Goal: Transaction & Acquisition: Purchase product/service

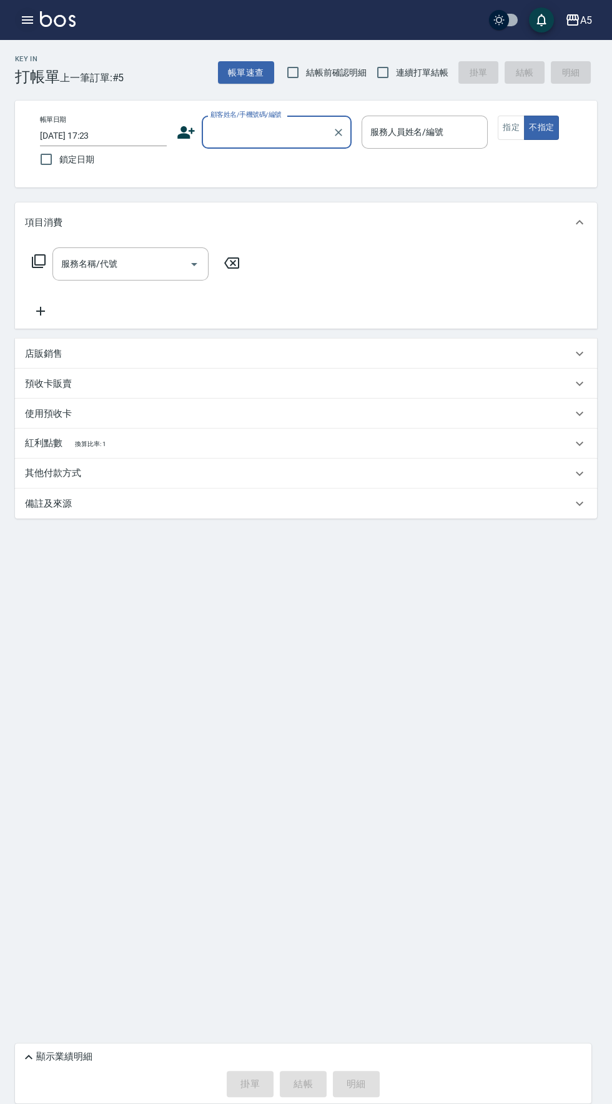
click at [31, 21] on icon "button" at bounding box center [27, 19] width 15 height 15
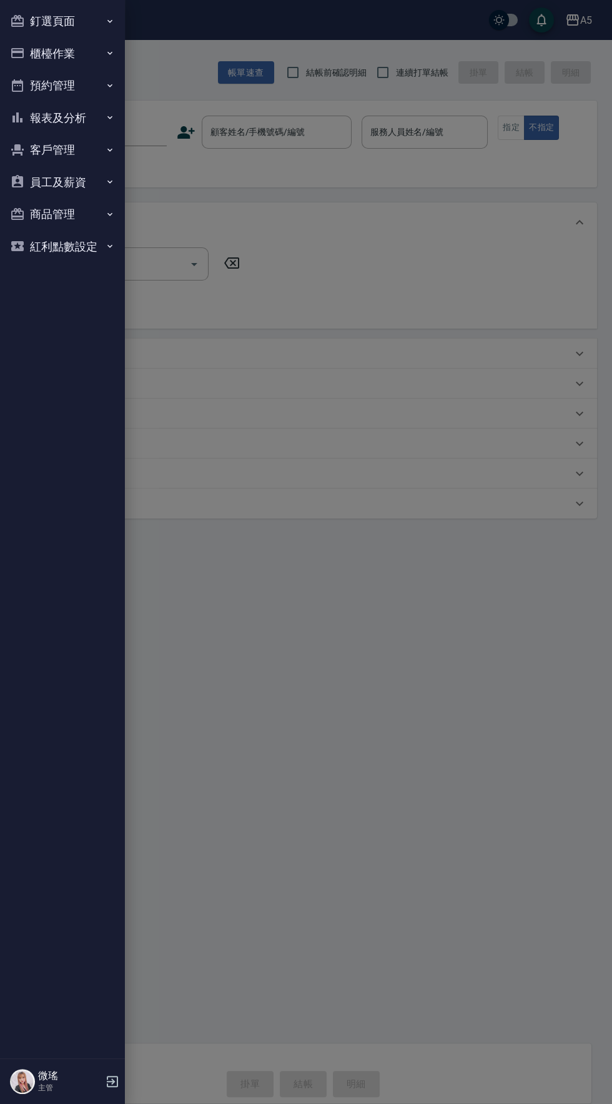
click at [49, 85] on button "預約管理" at bounding box center [62, 85] width 115 height 32
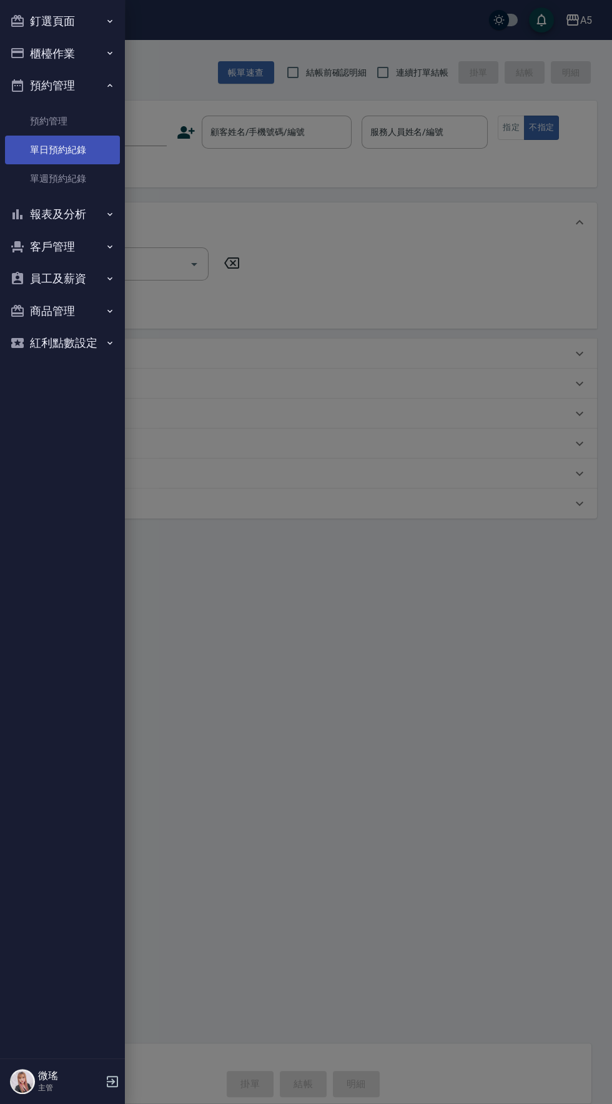
click at [56, 149] on link "單日預約紀錄" at bounding box center [62, 150] width 115 height 29
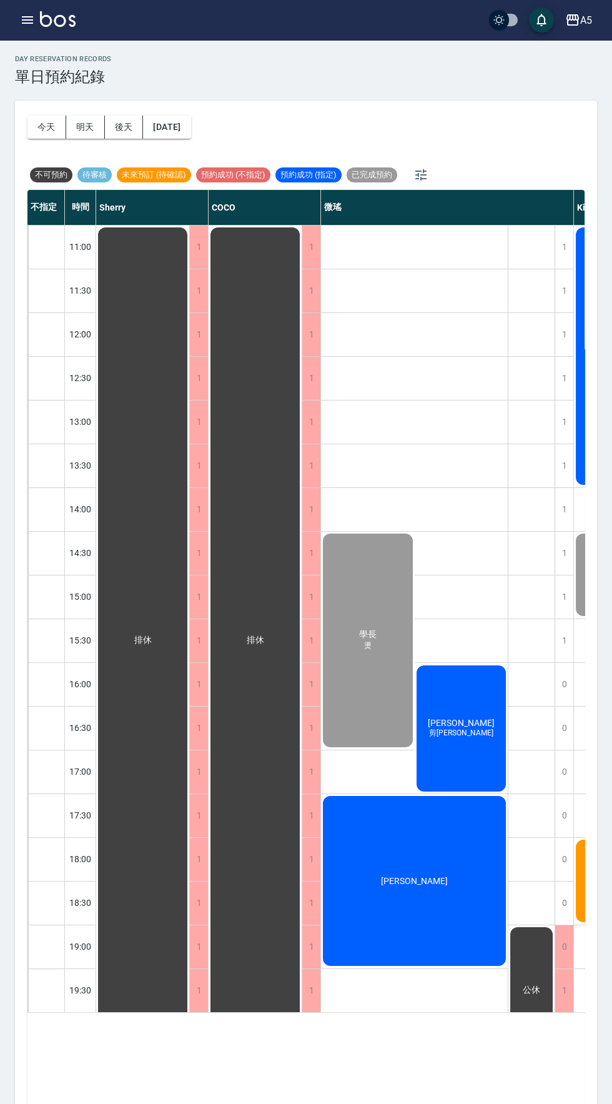
click at [457, 737] on span "剪劉海護" at bounding box center [461, 733] width 69 height 11
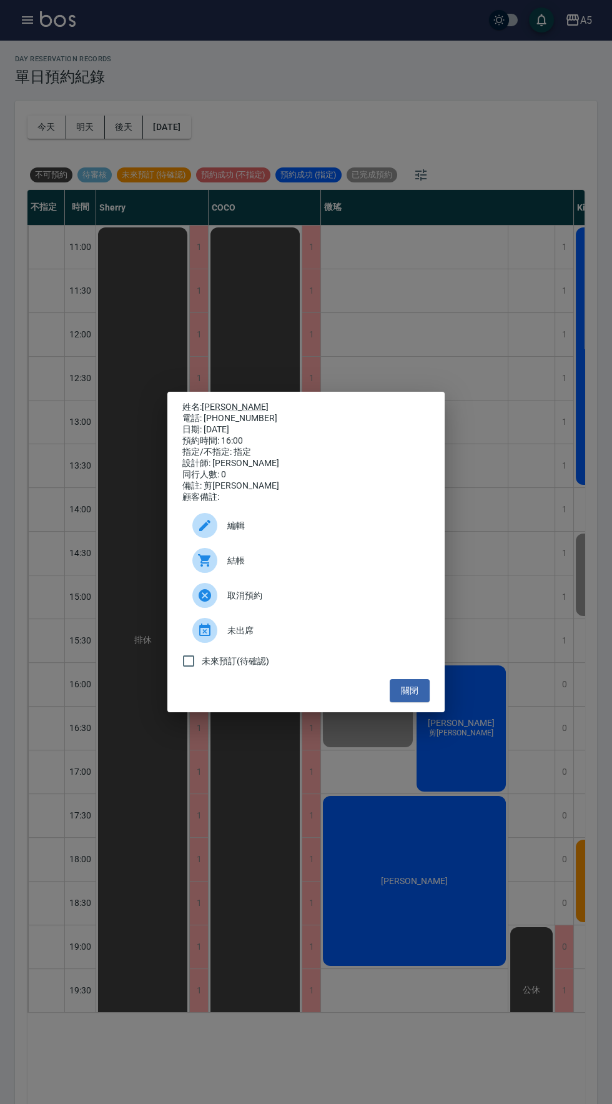
click at [254, 567] on span "結帳" at bounding box center [323, 560] width 192 height 13
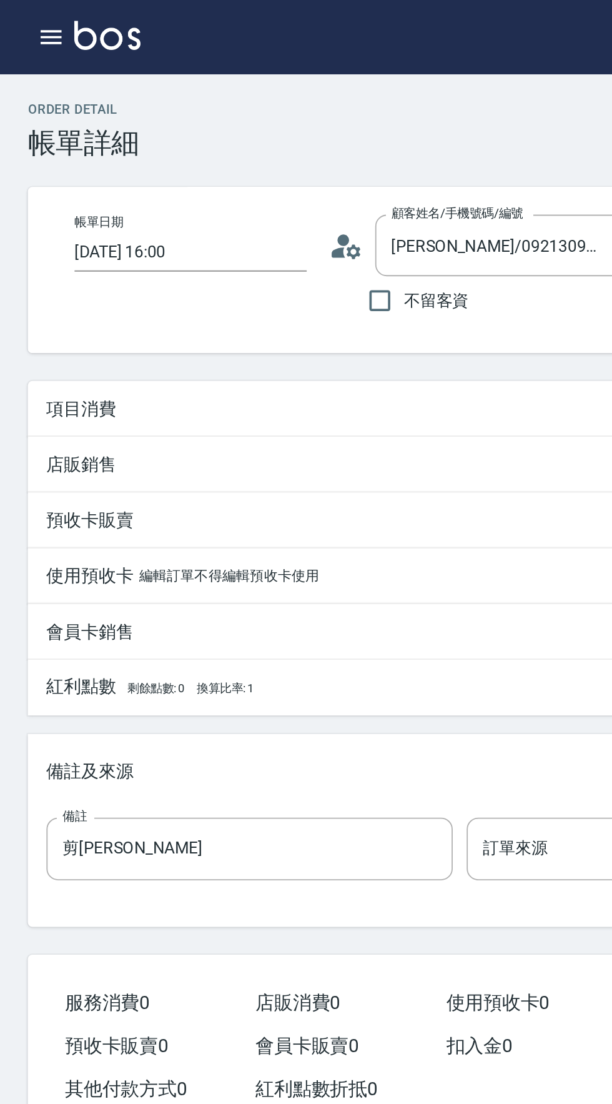
click at [45, 222] on p "項目消費" at bounding box center [43, 220] width 37 height 13
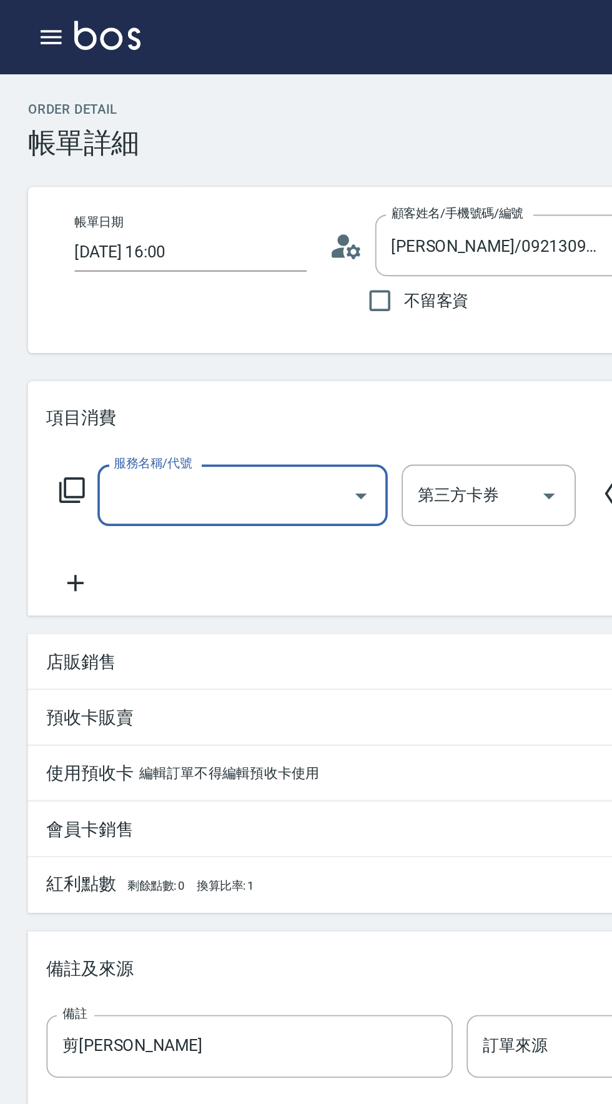
click at [117, 267] on input "服務名稱/代號" at bounding box center [121, 267] width 126 height 22
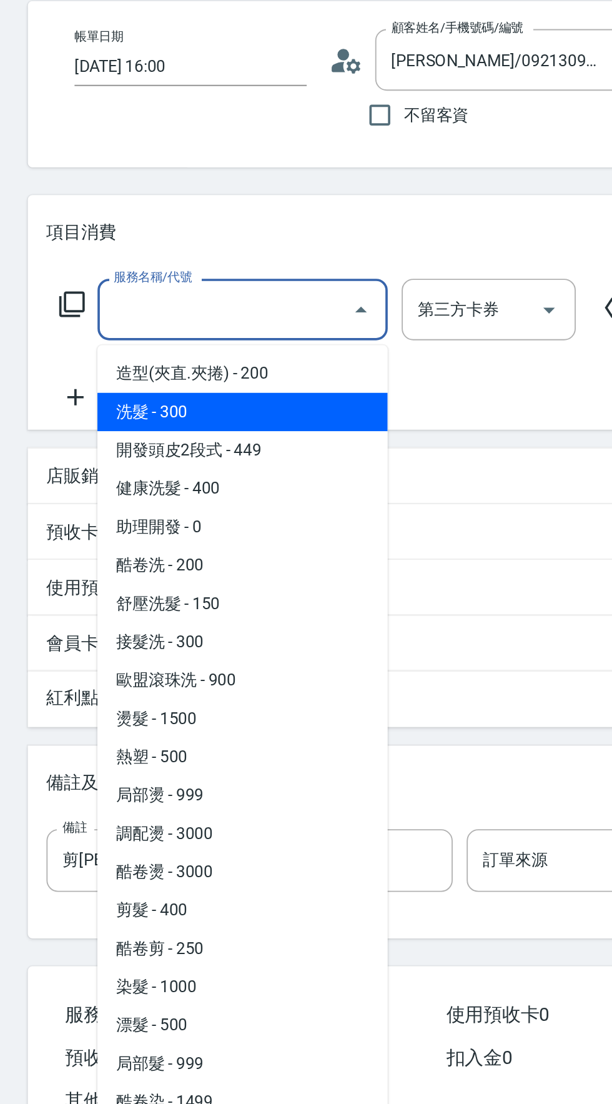
click at [104, 322] on span "洗髮 - 300" at bounding box center [130, 321] width 156 height 21
type input "洗髮(201)"
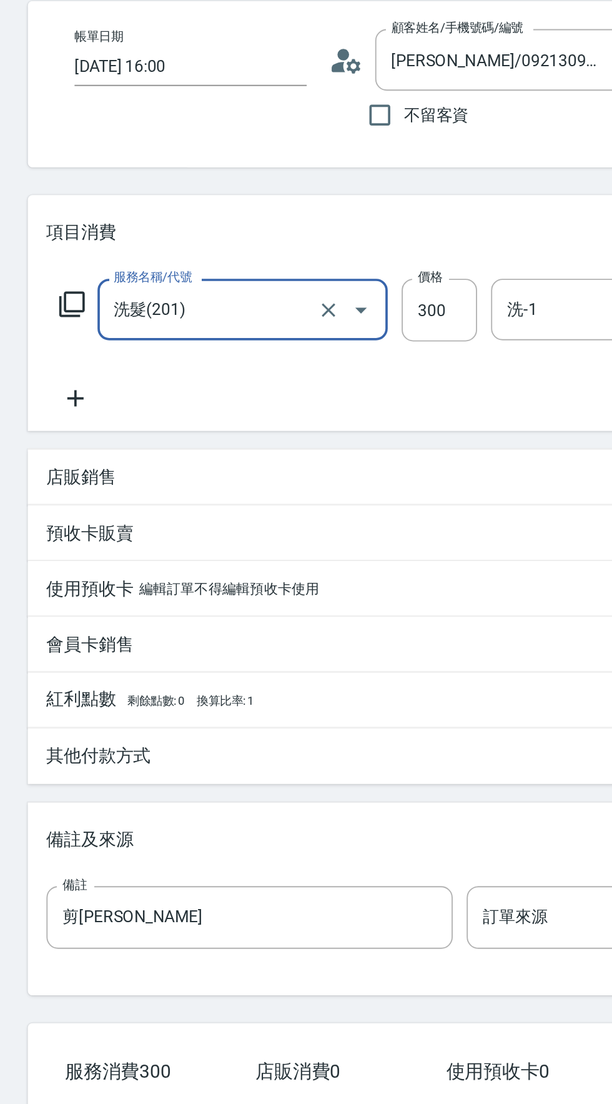
click at [34, 321] on icon at bounding box center [40, 314] width 31 height 15
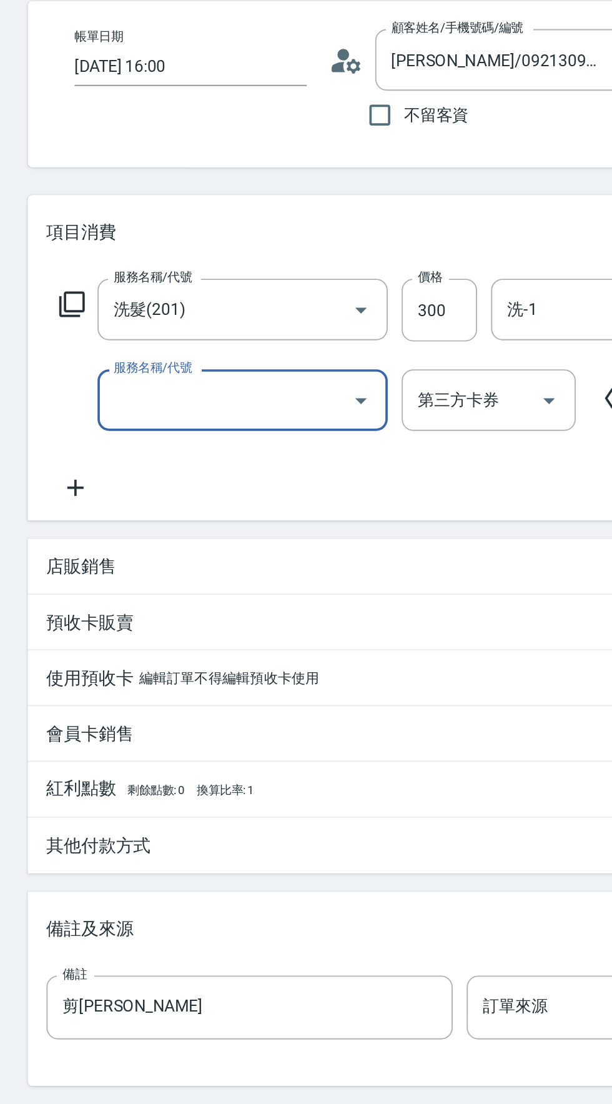
click at [90, 319] on input "服務名稱/代號" at bounding box center [121, 315] width 126 height 22
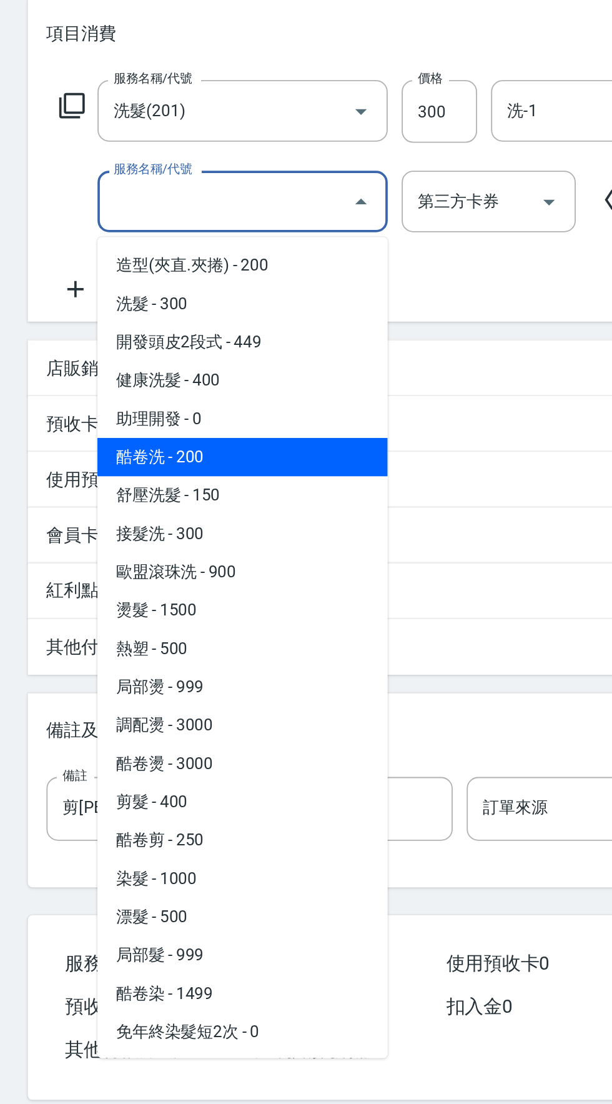
scroll to position [417, 0]
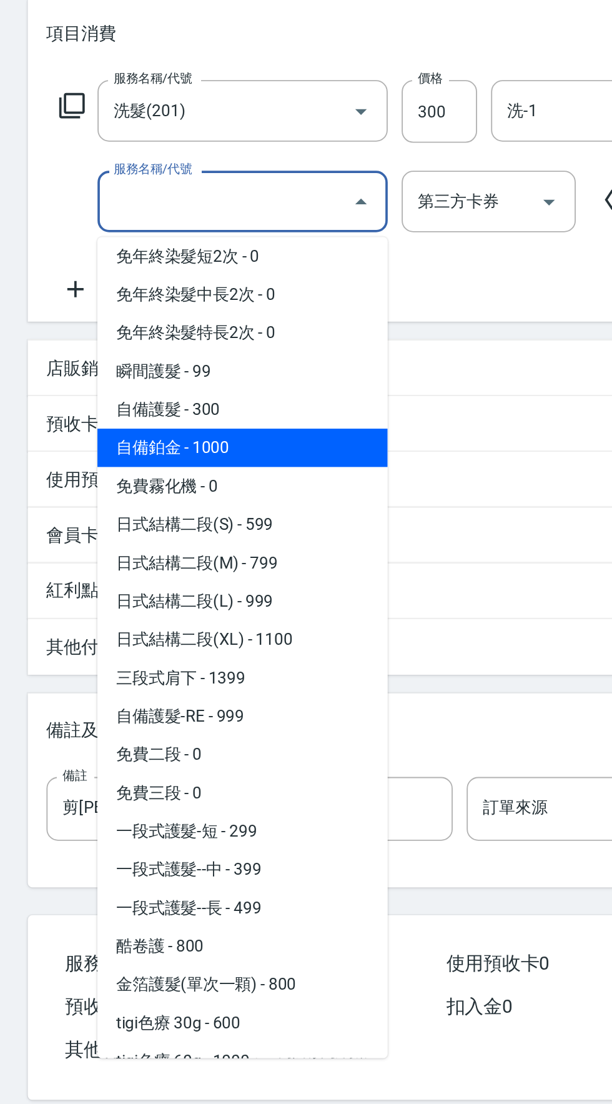
click at [152, 437] on span "自備鉑金 - 1000" at bounding box center [130, 447] width 156 height 21
type input "130"
type input "自備鉑金(602)"
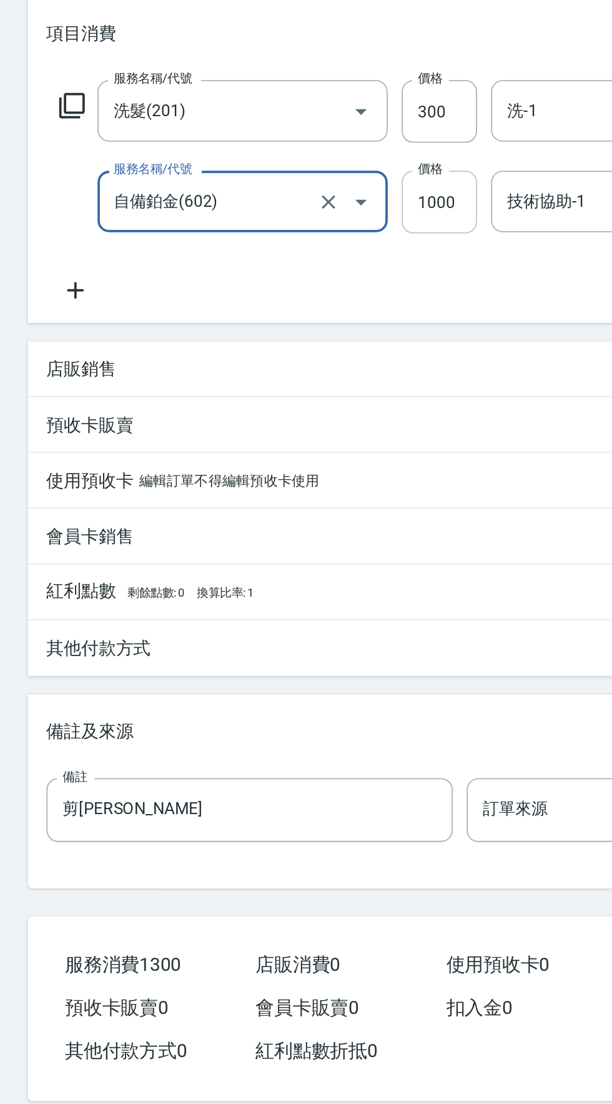
click at [239, 310] on input "1000" at bounding box center [236, 316] width 41 height 34
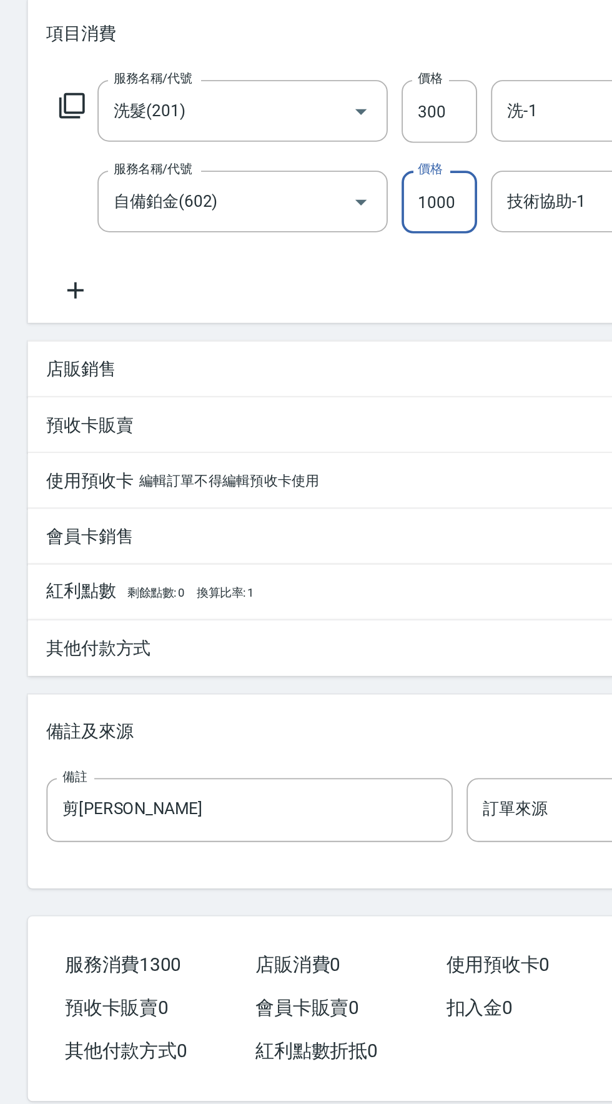
type input "2"
type input "30"
type input "200"
type input "50"
type input "2000"
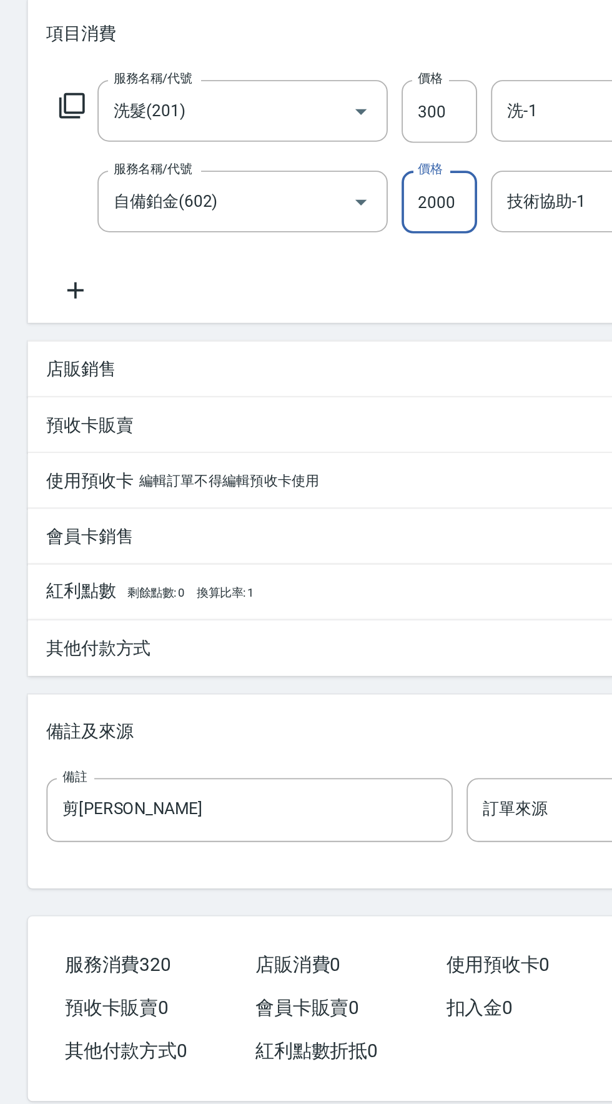
type input "230"
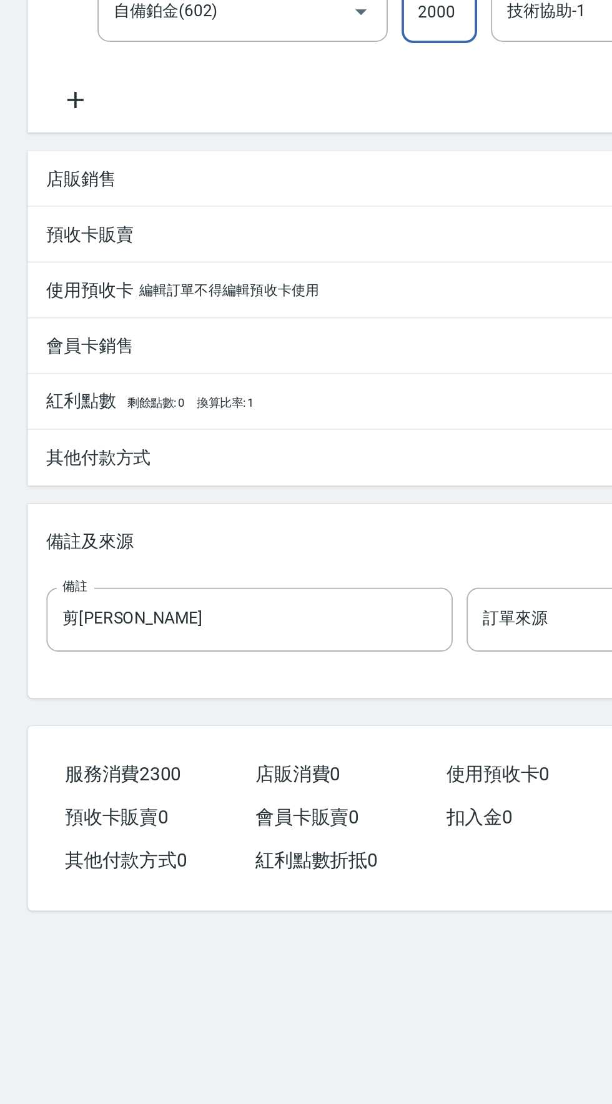
scroll to position [11, 0]
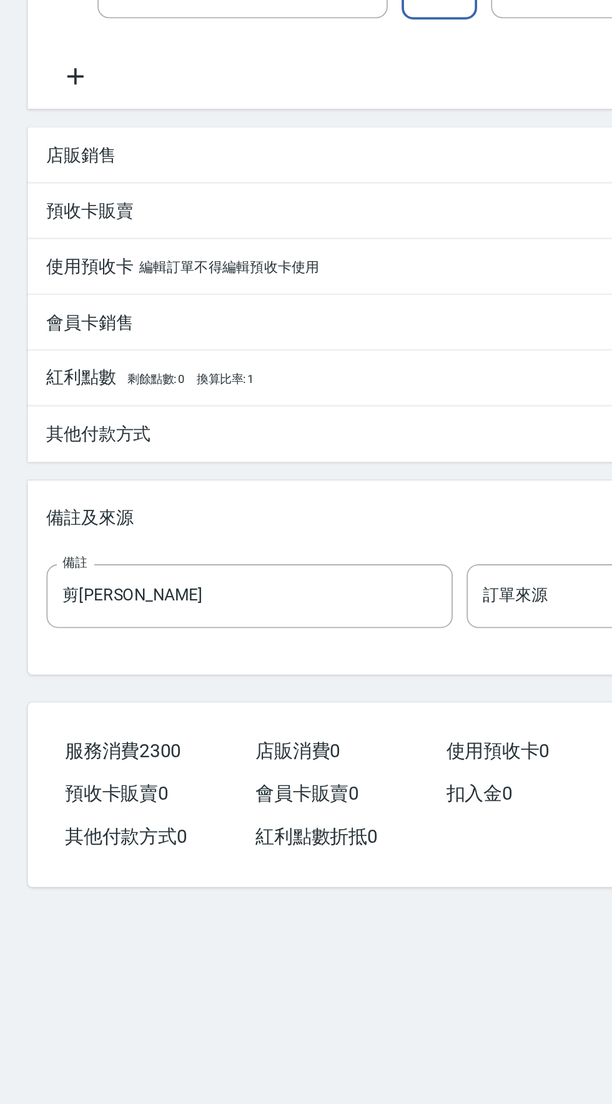
type input "2000"
click at [47, 549] on p "其他付款方式" at bounding box center [53, 555] width 56 height 13
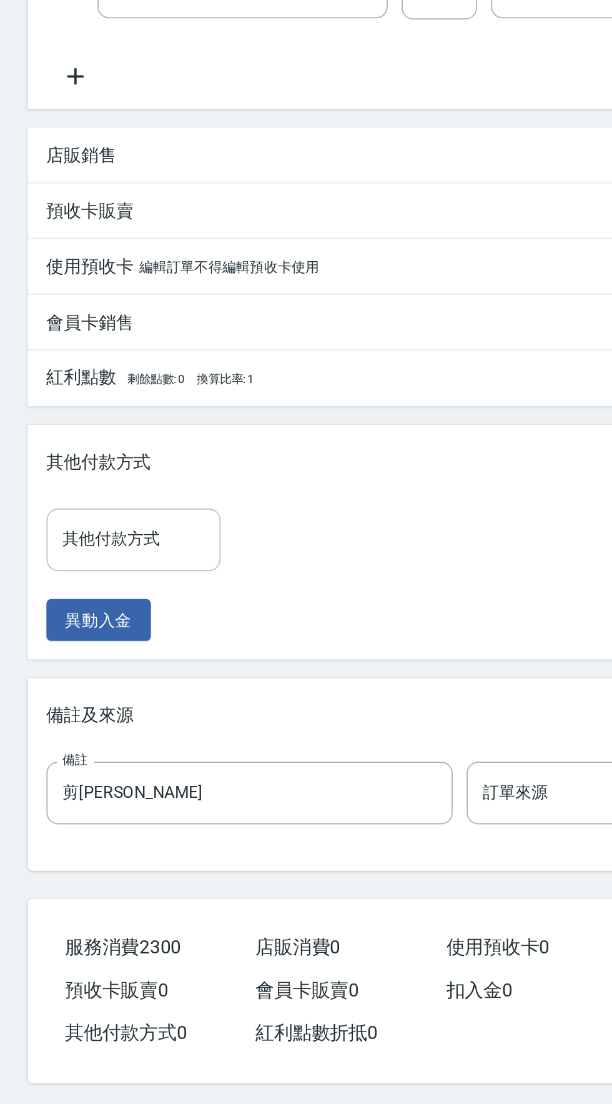
click at [74, 600] on div "其他付款方式 其他付款方式" at bounding box center [72, 611] width 94 height 33
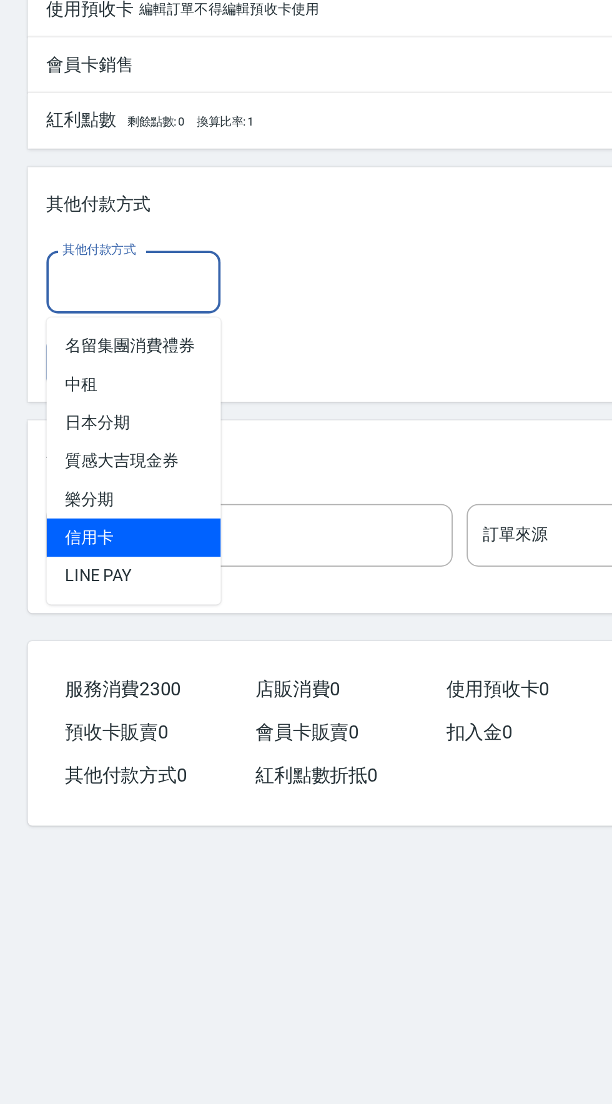
click at [58, 739] on span "信用卡" at bounding box center [72, 749] width 94 height 21
type input "信用卡"
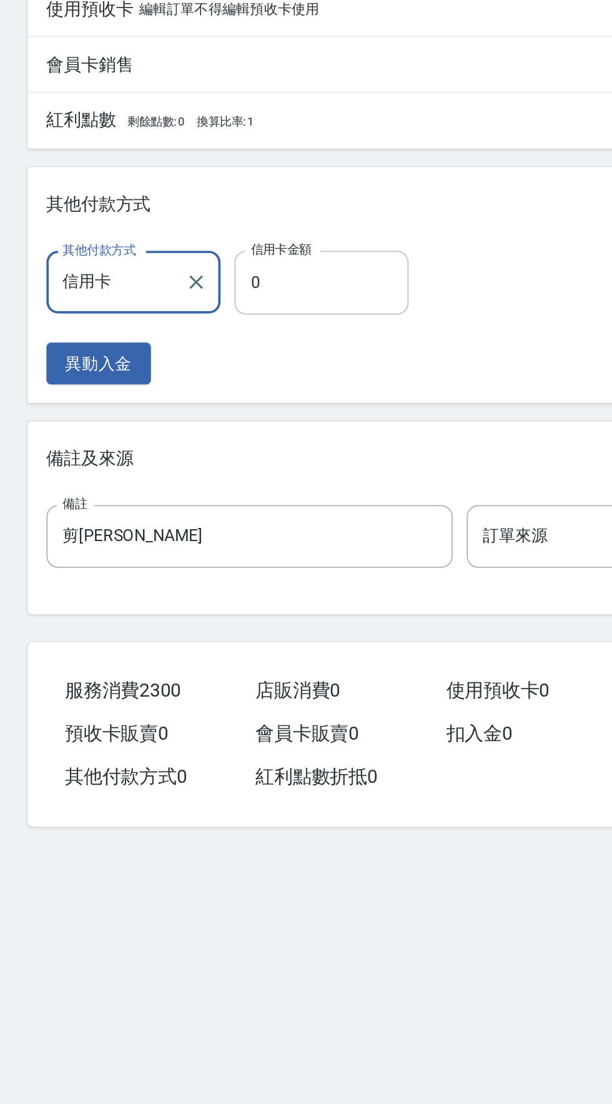
click at [176, 607] on input "0" at bounding box center [173, 612] width 94 height 34
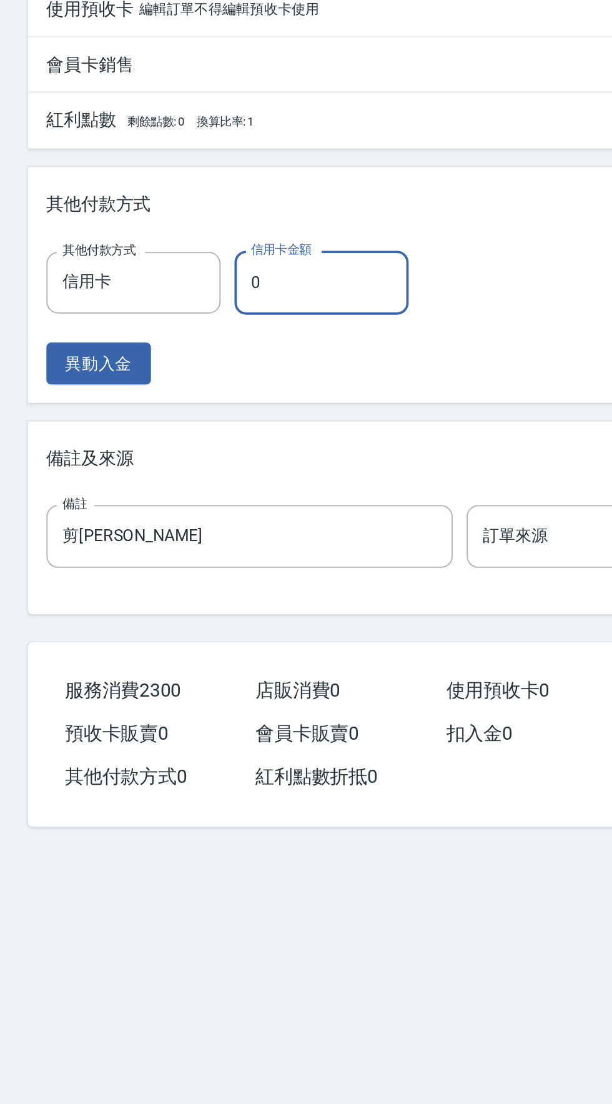
type input "2"
type input "220"
type input "230"
type input "200"
type input "2300"
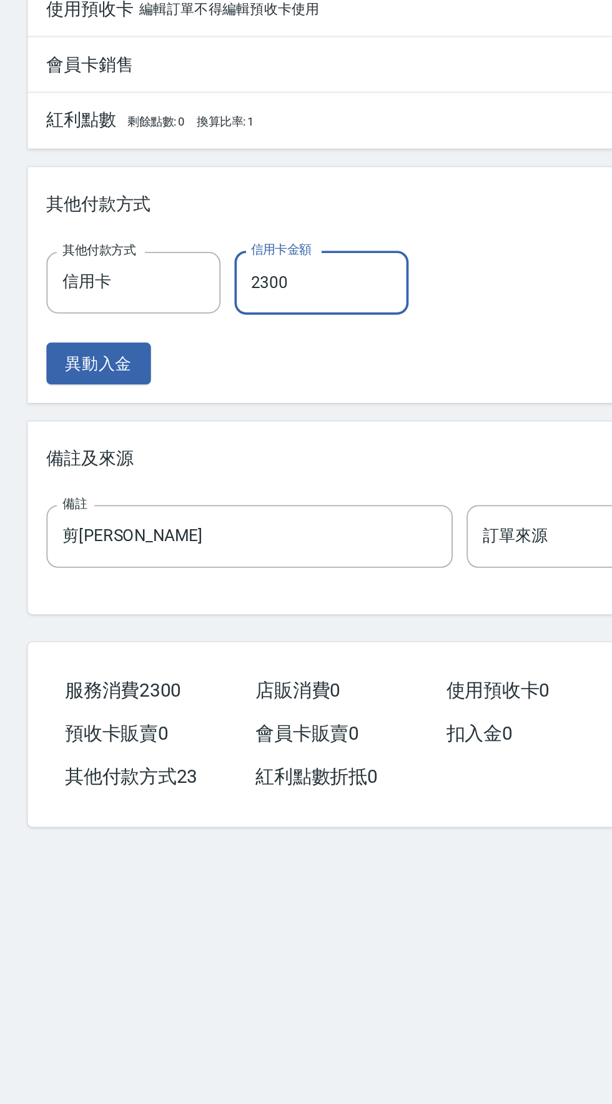
type input "0"
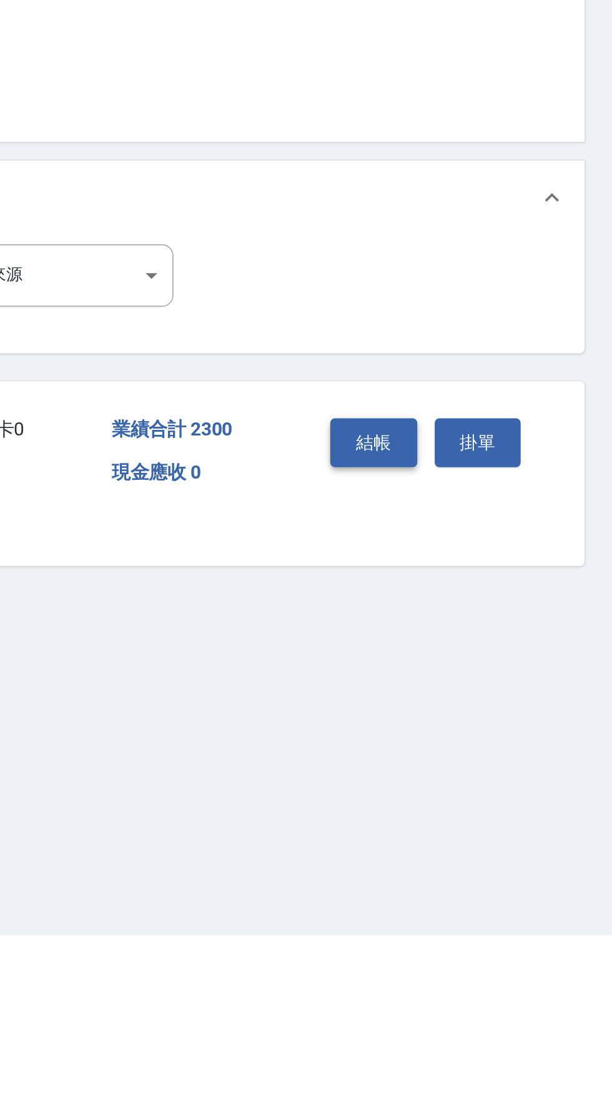
type input "2300"
click at [483, 840] on button "結帳" at bounding box center [483, 839] width 47 height 26
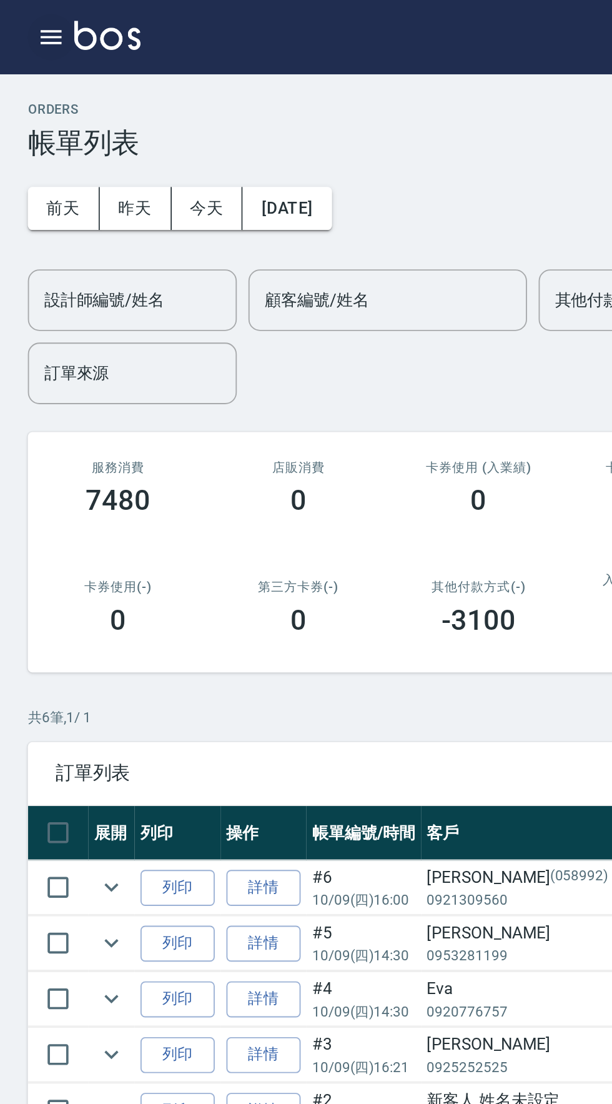
click at [20, 20] on icon "button" at bounding box center [27, 19] width 15 height 15
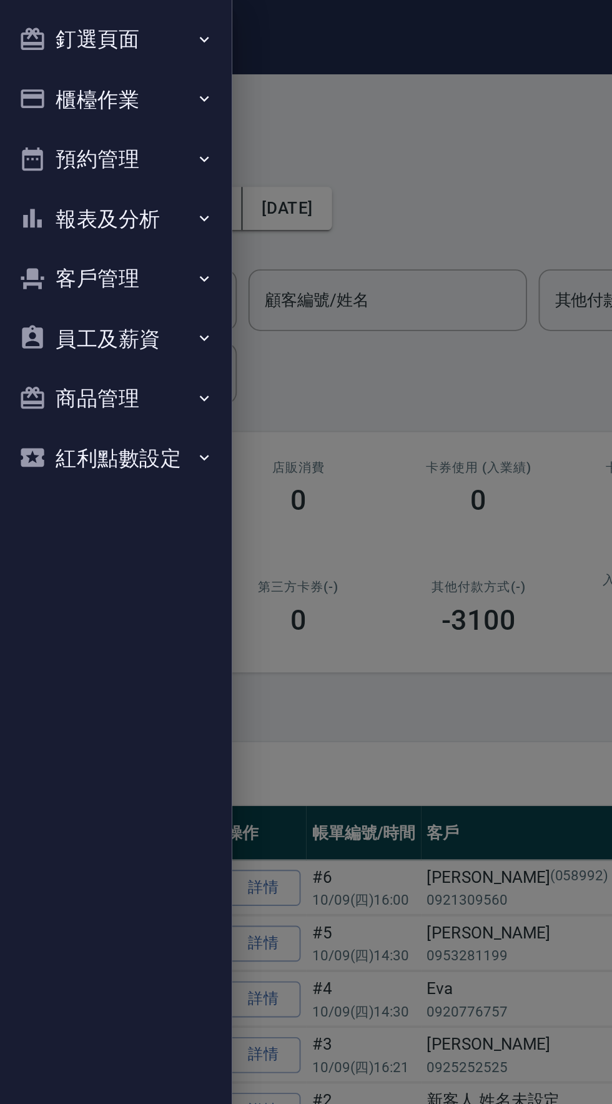
click at [51, 29] on button "釘選頁面" at bounding box center [62, 21] width 115 height 32
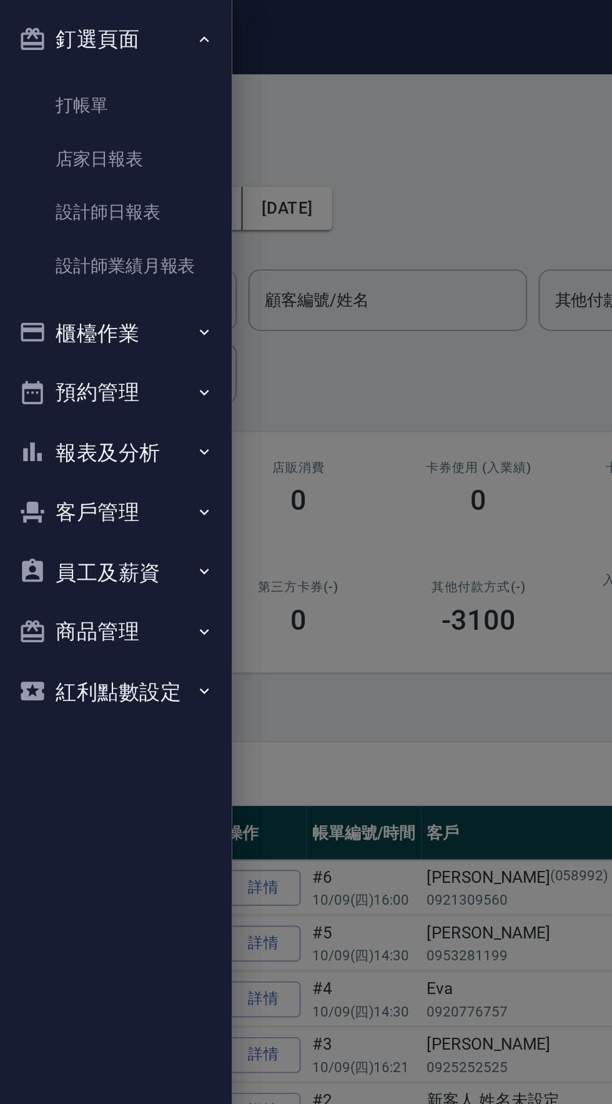
click at [72, 219] on button "預約管理" at bounding box center [62, 211] width 115 height 32
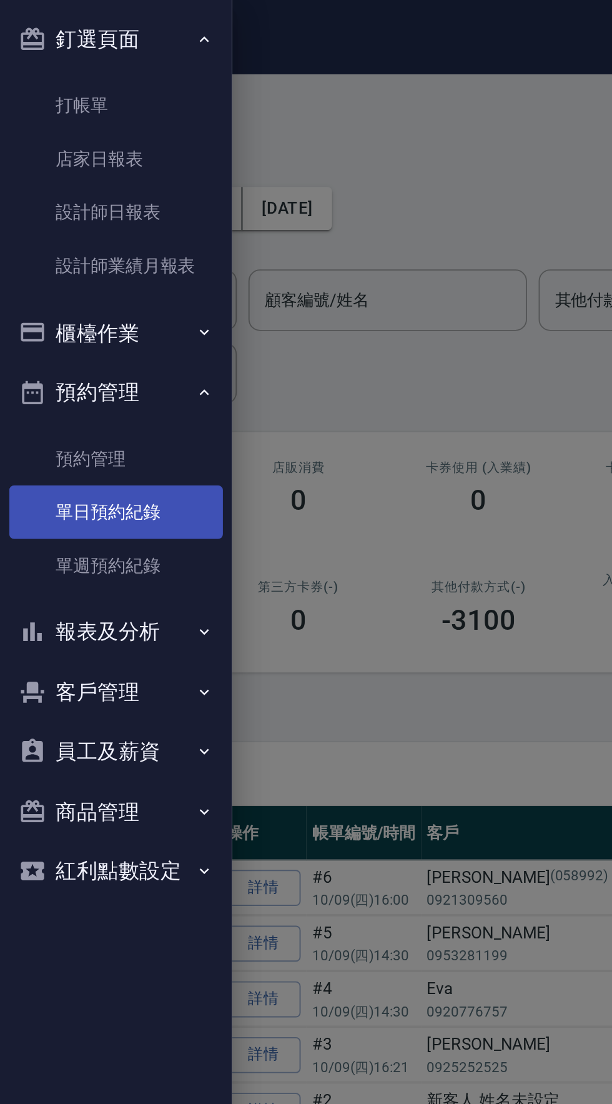
click at [77, 284] on link "單日預約紀錄" at bounding box center [62, 275] width 115 height 29
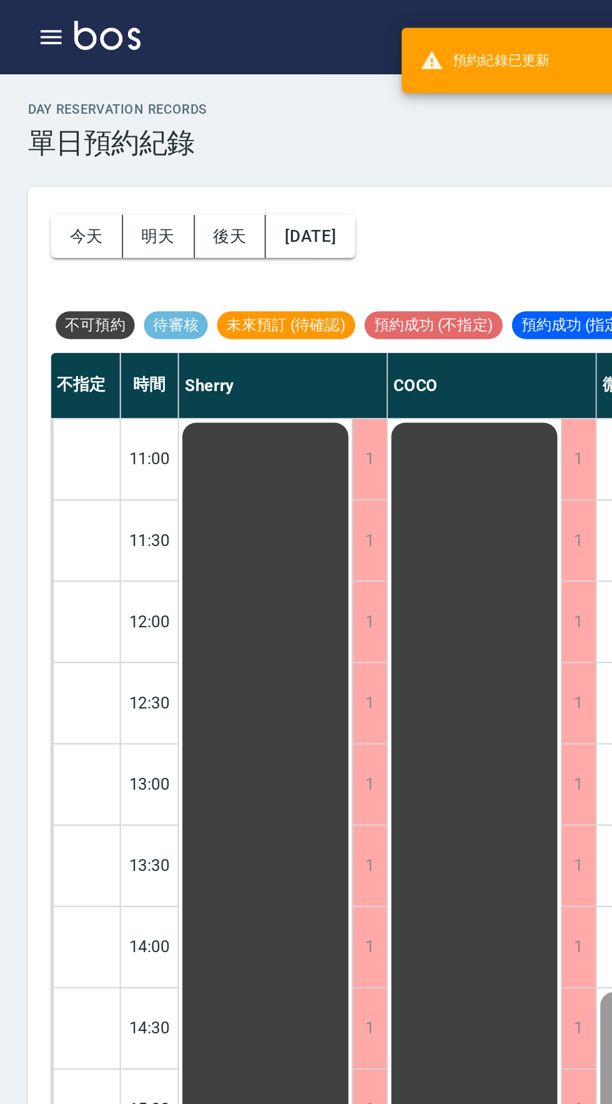
scroll to position [0, 267]
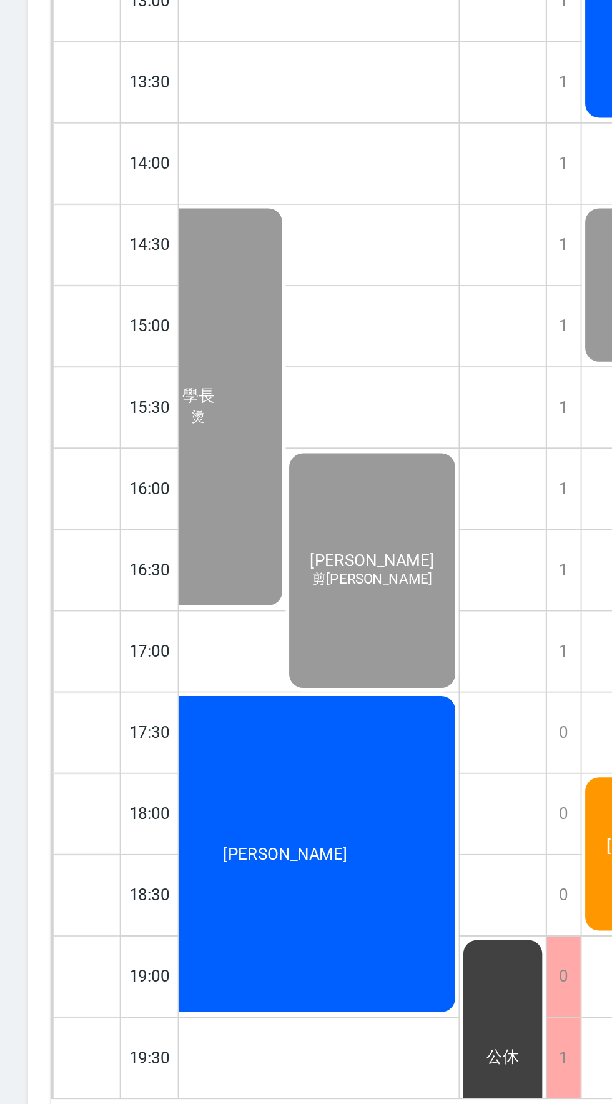
click at [180, 917] on div "黃筱菊" at bounding box center [153, 881] width 187 height 174
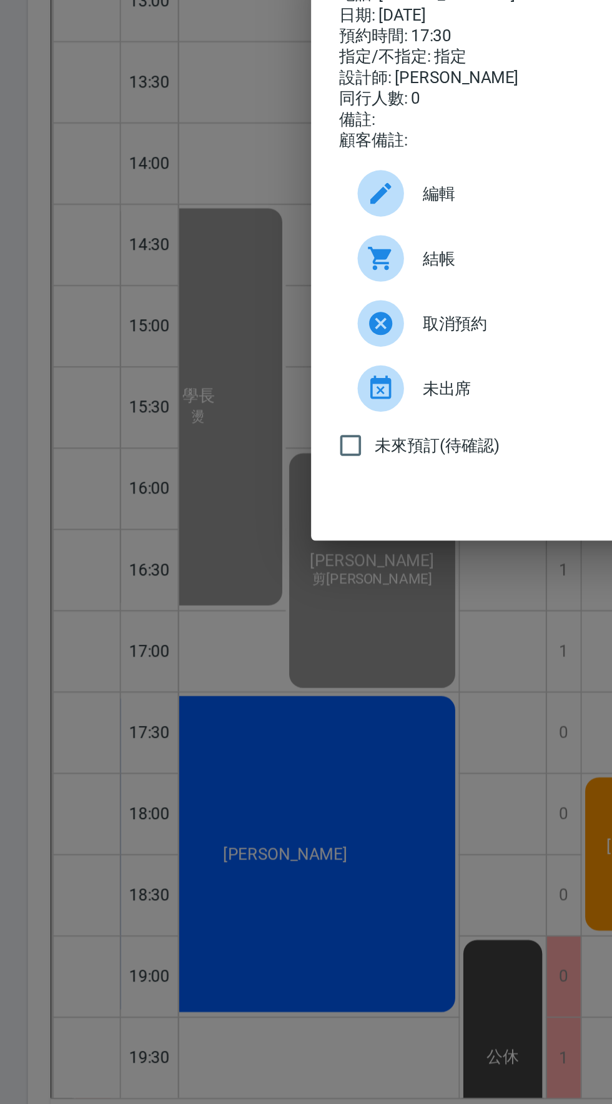
click at [254, 578] on div "結帳" at bounding box center [305, 560] width 247 height 35
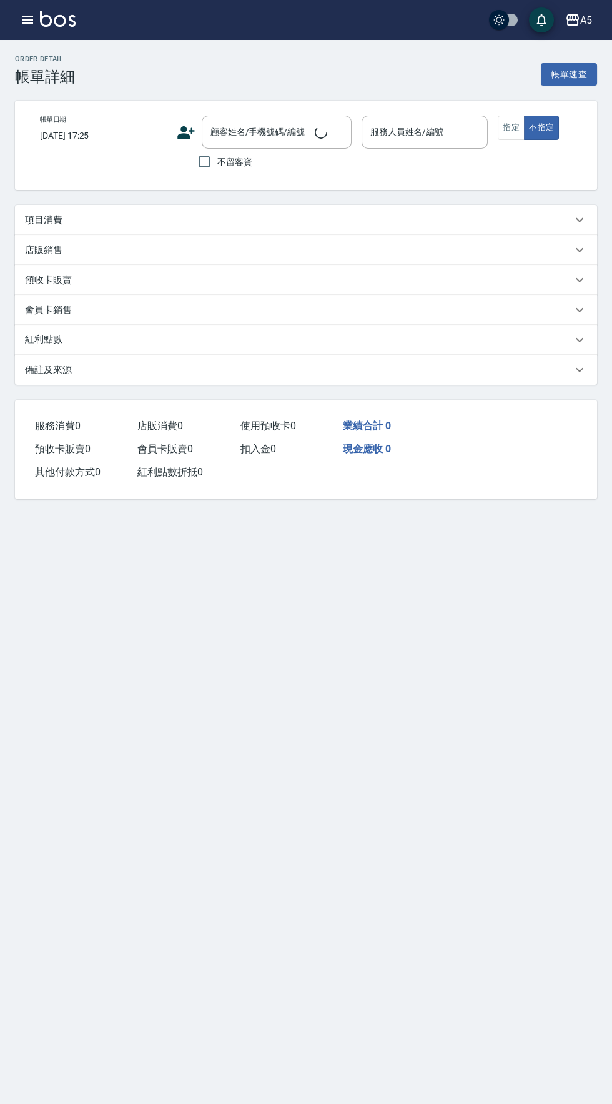
type input "[DATE] 17:30"
type input "Wei-09"
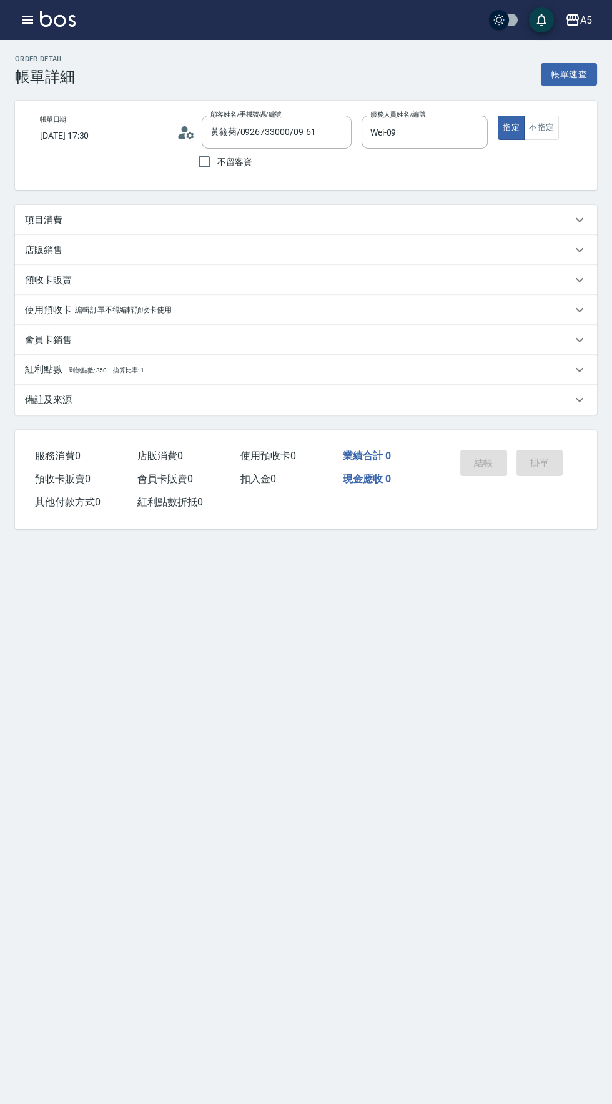
type input "黃筱菊/0926733000/09-61"
